Goal: Information Seeking & Learning: Learn about a topic

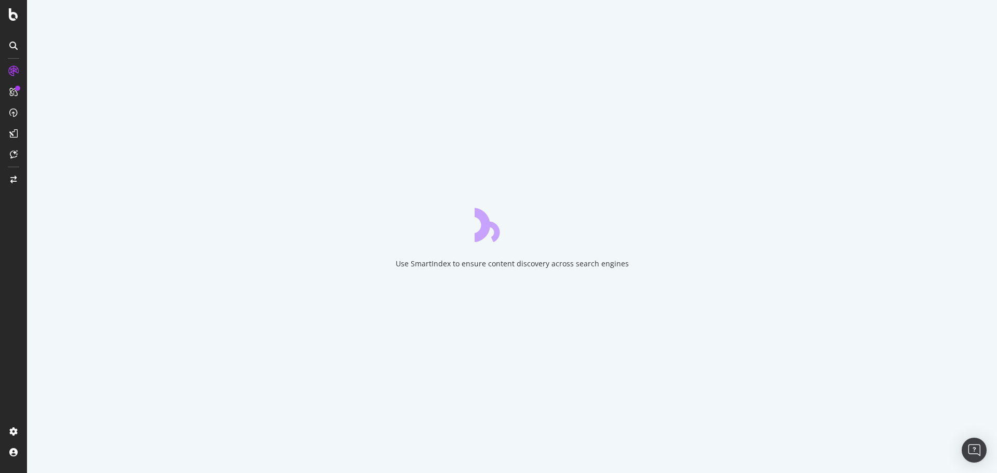
click at [15, 22] on div at bounding box center [13, 236] width 27 height 473
click at [15, 21] on div at bounding box center [13, 236] width 27 height 473
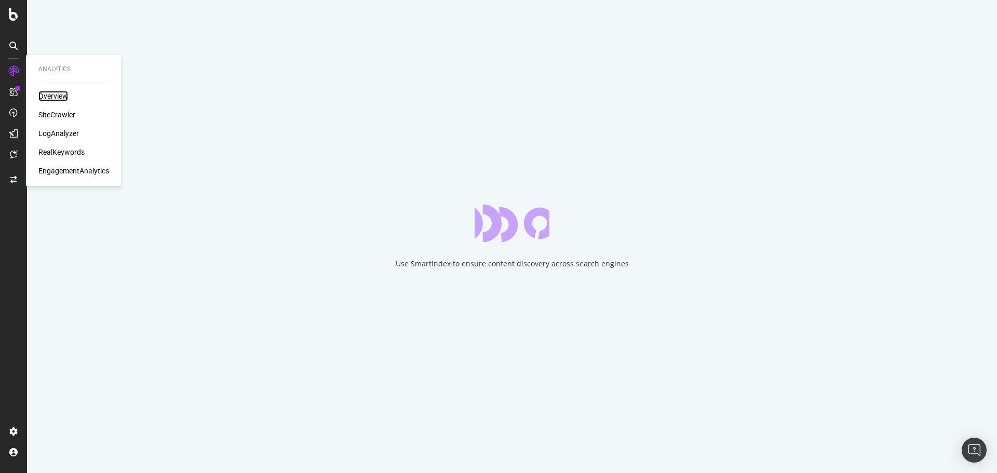
click at [54, 99] on div "Overview" at bounding box center [53, 96] width 30 height 10
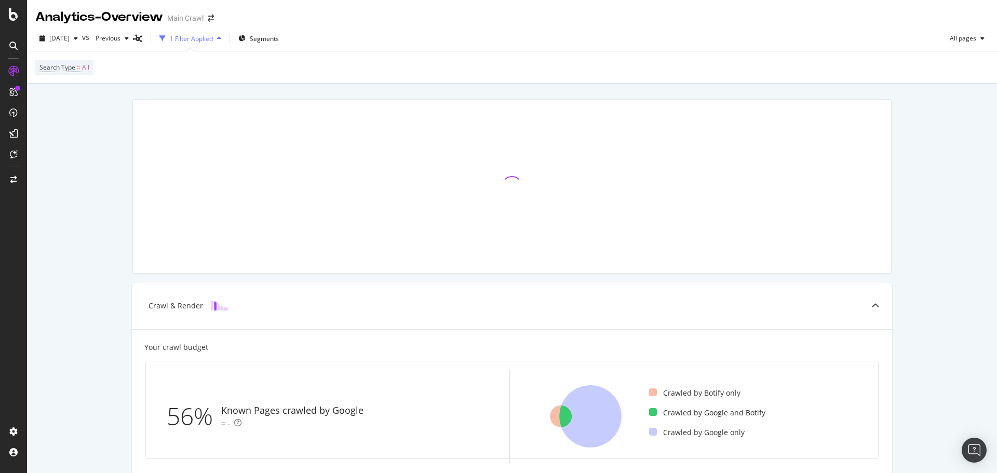
click at [900, 269] on div "Crawl & Render Your crawl budget 56% Known Pages crawled by Google - Crawled by…" at bounding box center [512, 410] width 970 height 653
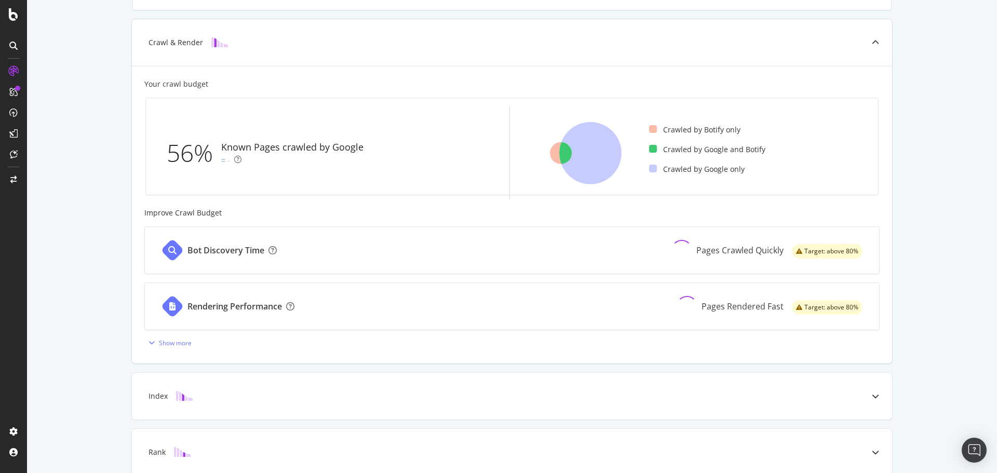
scroll to position [4, 0]
